Goal: Use online tool/utility: Use online tool/utility

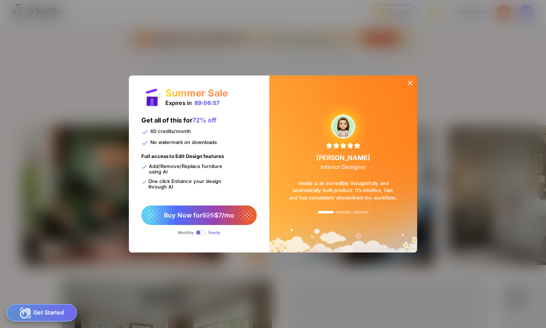
click at [411, 80] on icon at bounding box center [410, 82] width 4 height 4
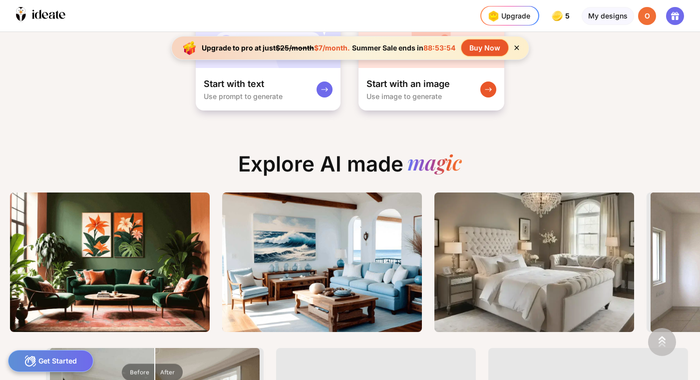
scroll to position [0, 125]
